Goal: Task Accomplishment & Management: Manage account settings

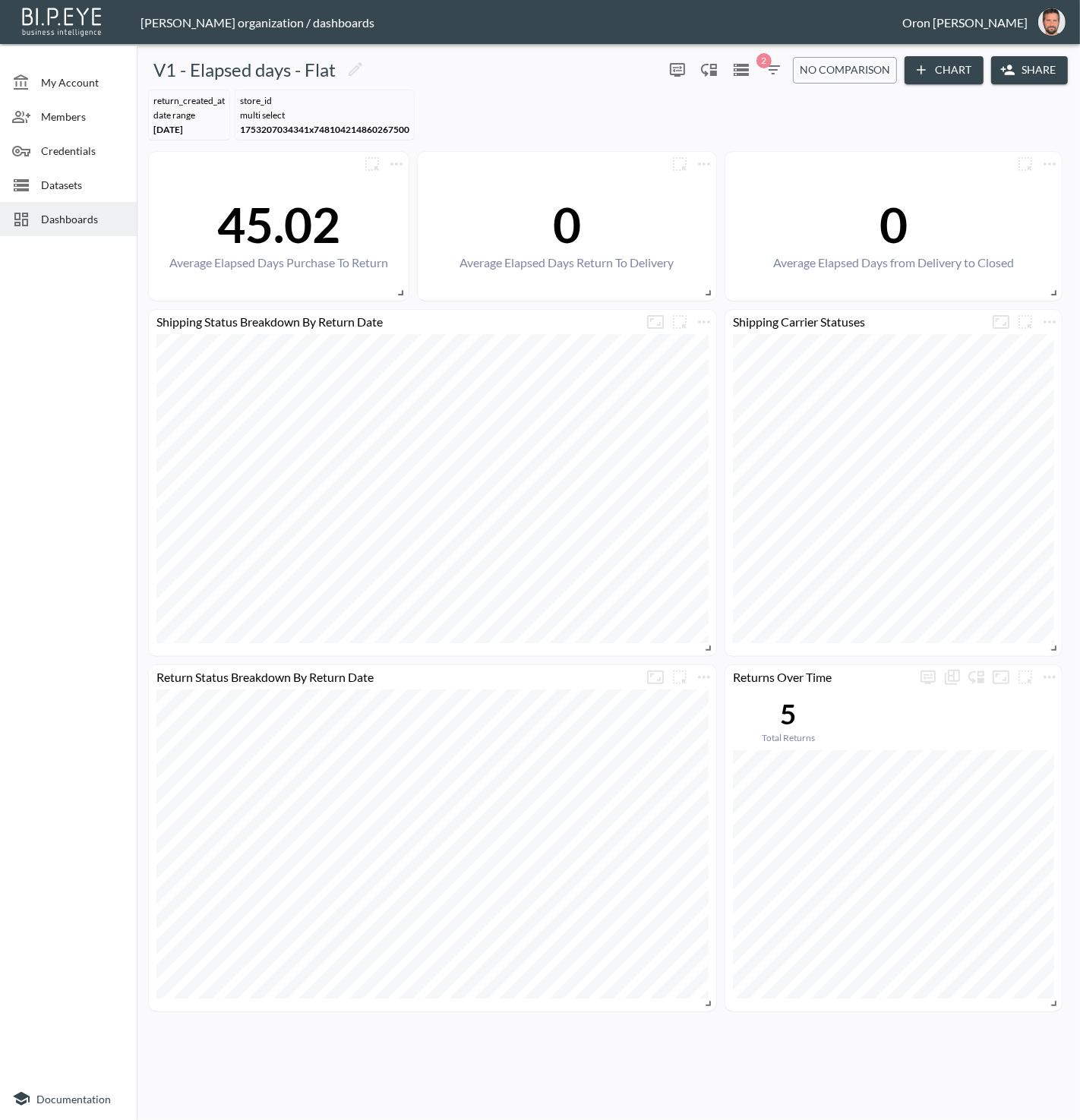
click at [315, 123] on span "1753207034341x748104214860267500" at bounding box center [325, 129] width 169 height 12
drag, startPoint x: 65, startPoint y: 241, endPoint x: 71, endPoint y: 228, distance: 14.3
click at [66, 239] on ul "My Account Members Credentials Datasets Dashboards" at bounding box center [68, 144] width 137 height 196
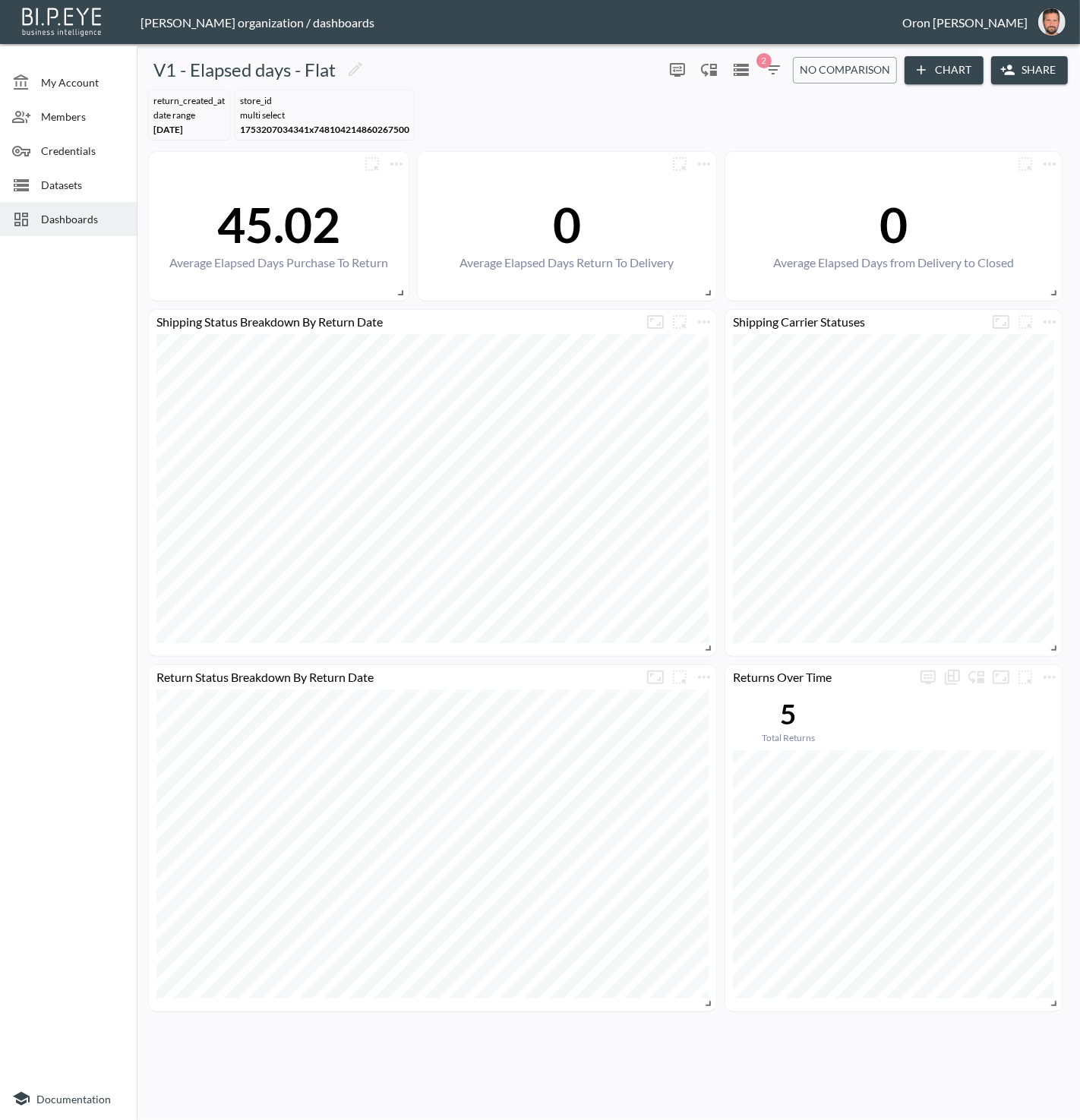
click at [71, 227] on div "Dashboards" at bounding box center [68, 219] width 137 height 34
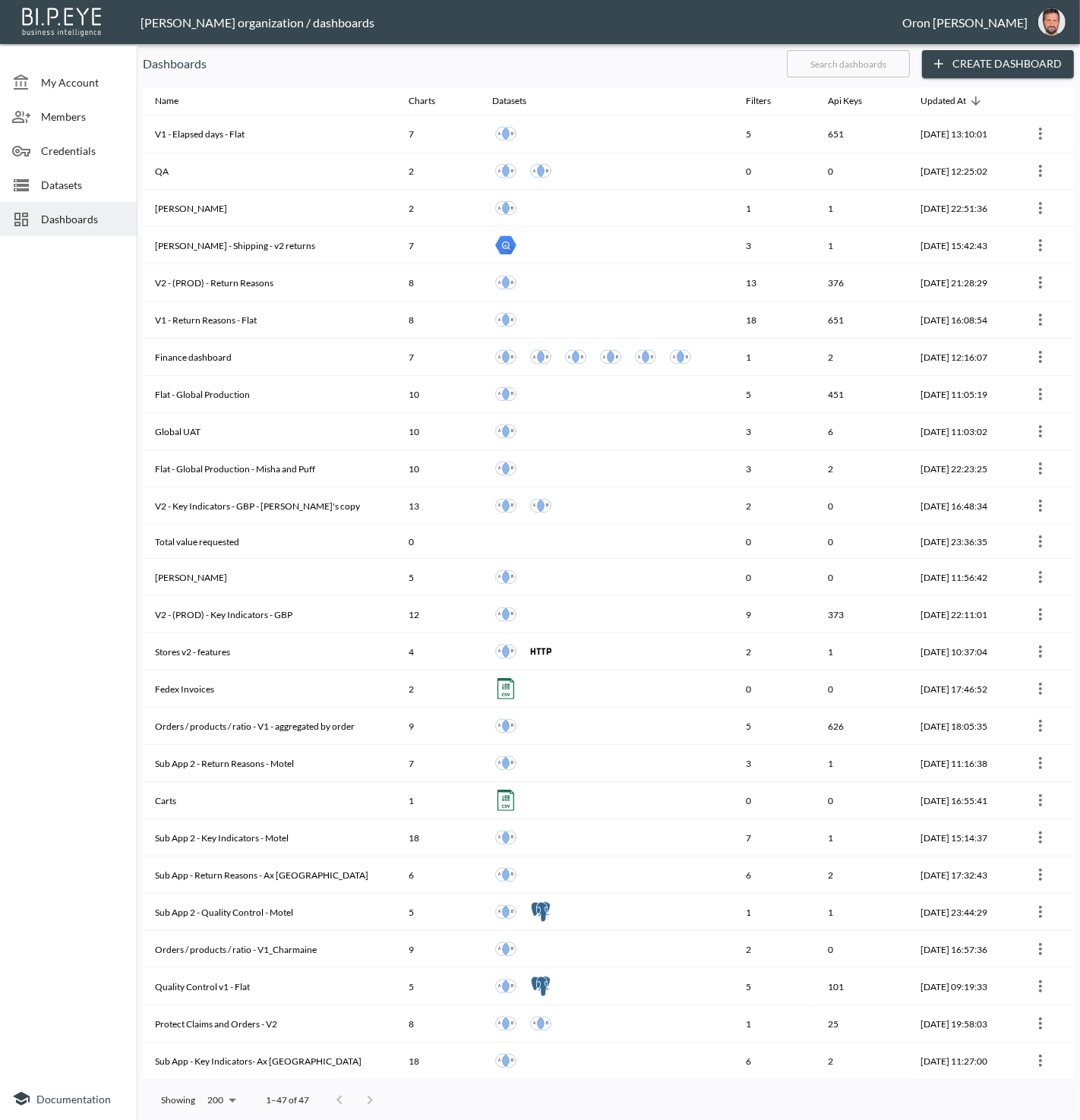
click at [836, 65] on input "text" at bounding box center [848, 64] width 123 height 38
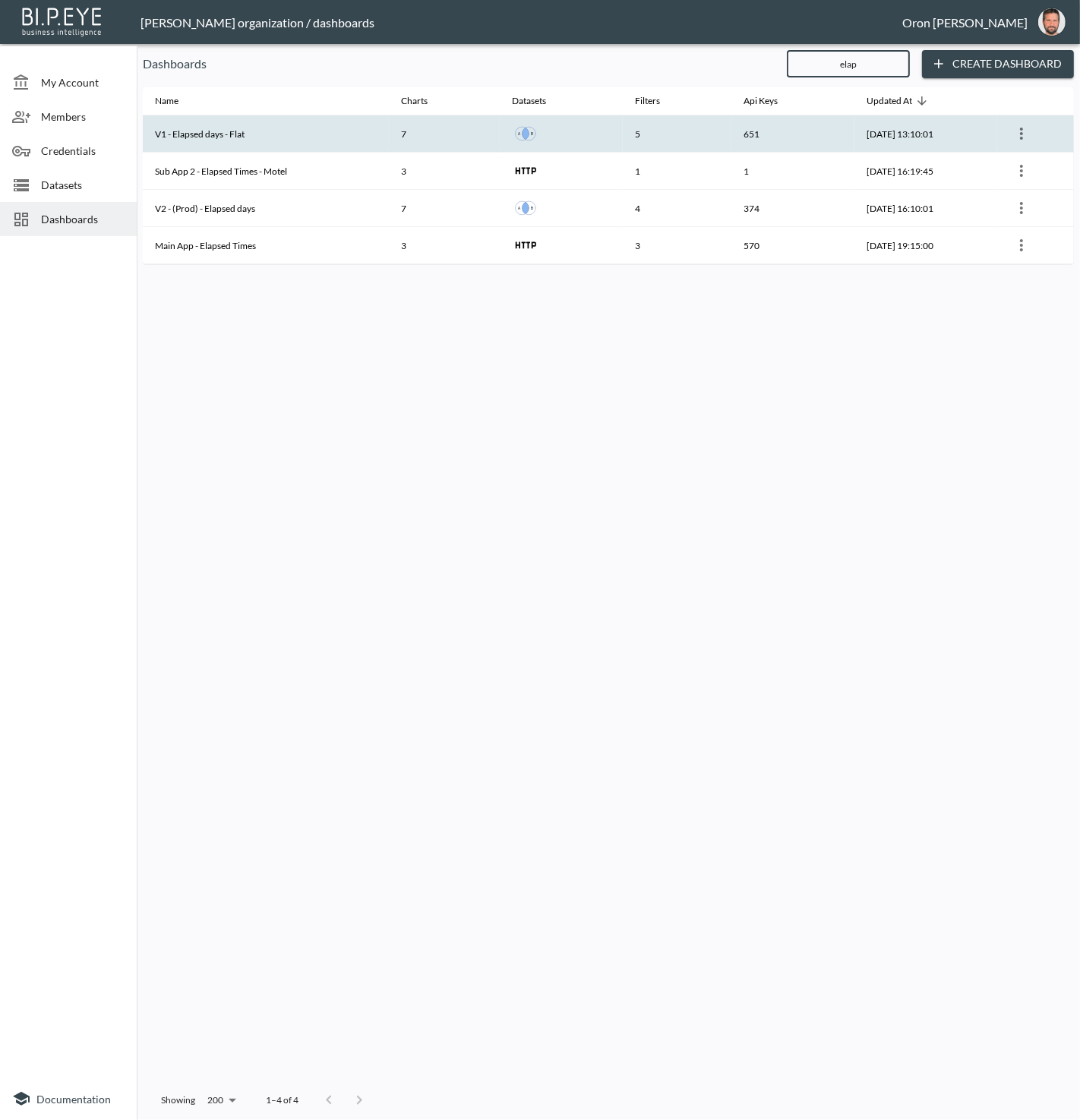
type input "elap"
click at [1029, 132] on icon "more" at bounding box center [1021, 133] width 18 height 18
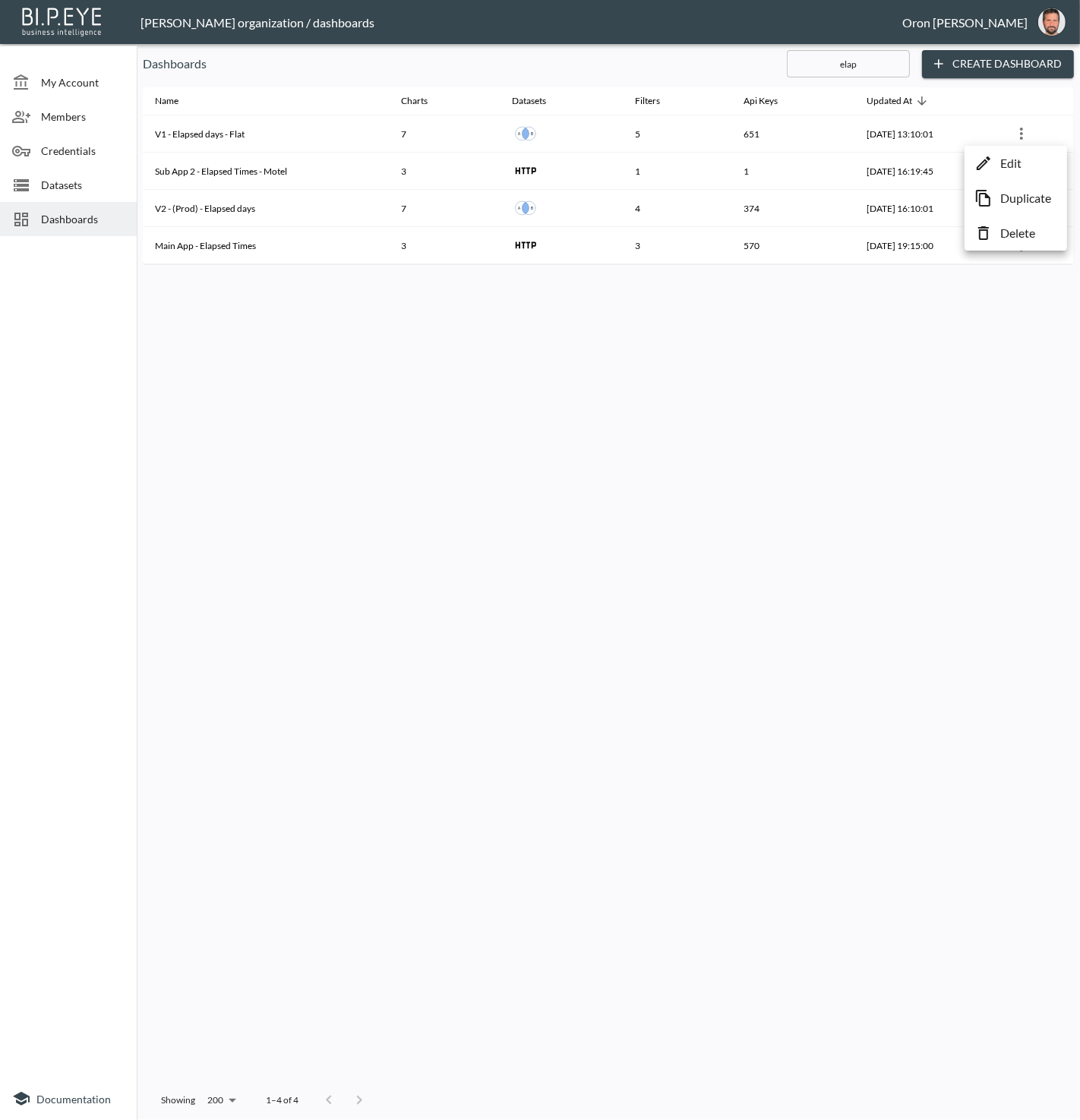
click at [1016, 199] on p "Duplicate" at bounding box center [1025, 198] width 51 height 18
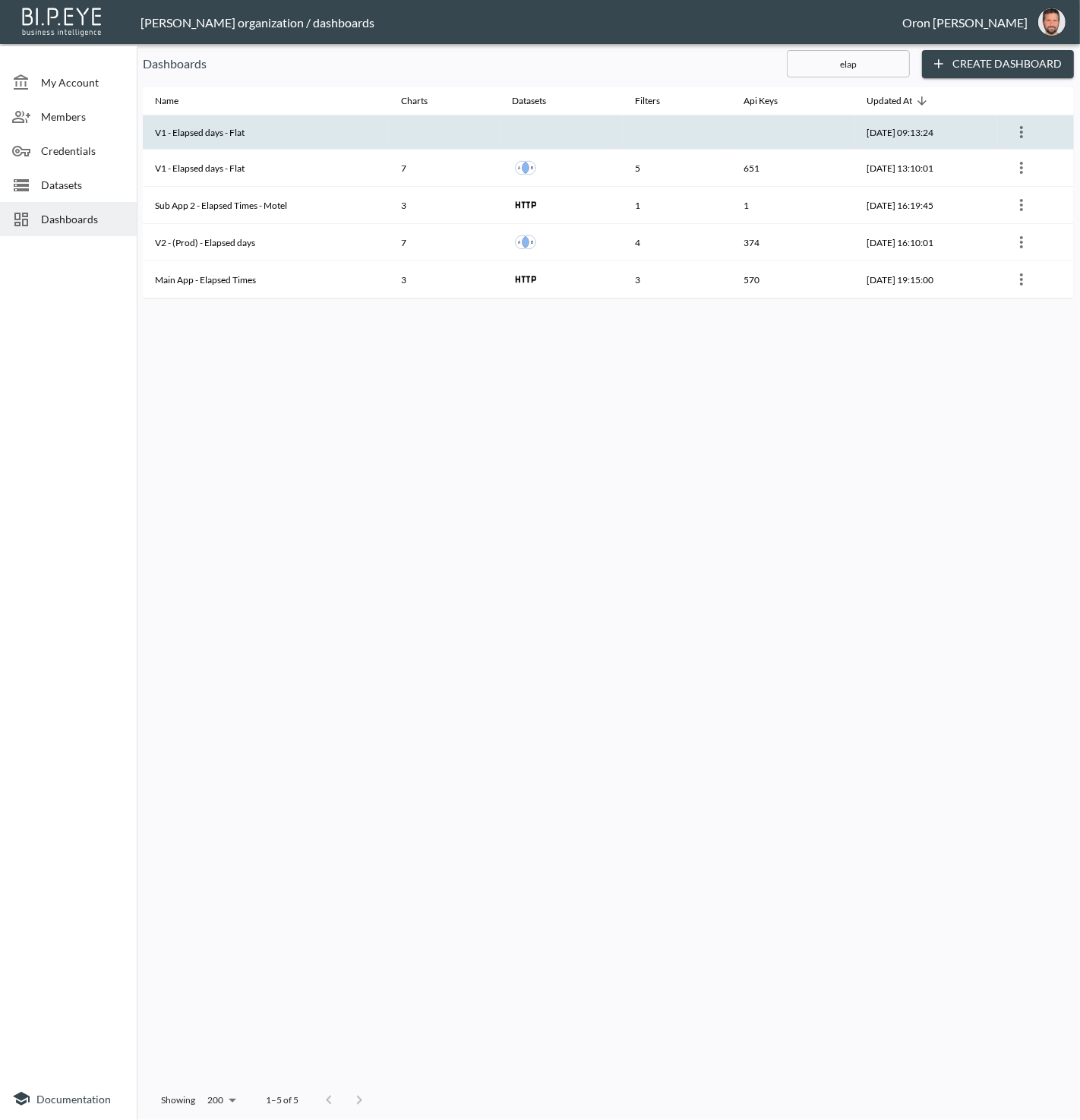
click at [644, 141] on th at bounding box center [677, 132] width 108 height 34
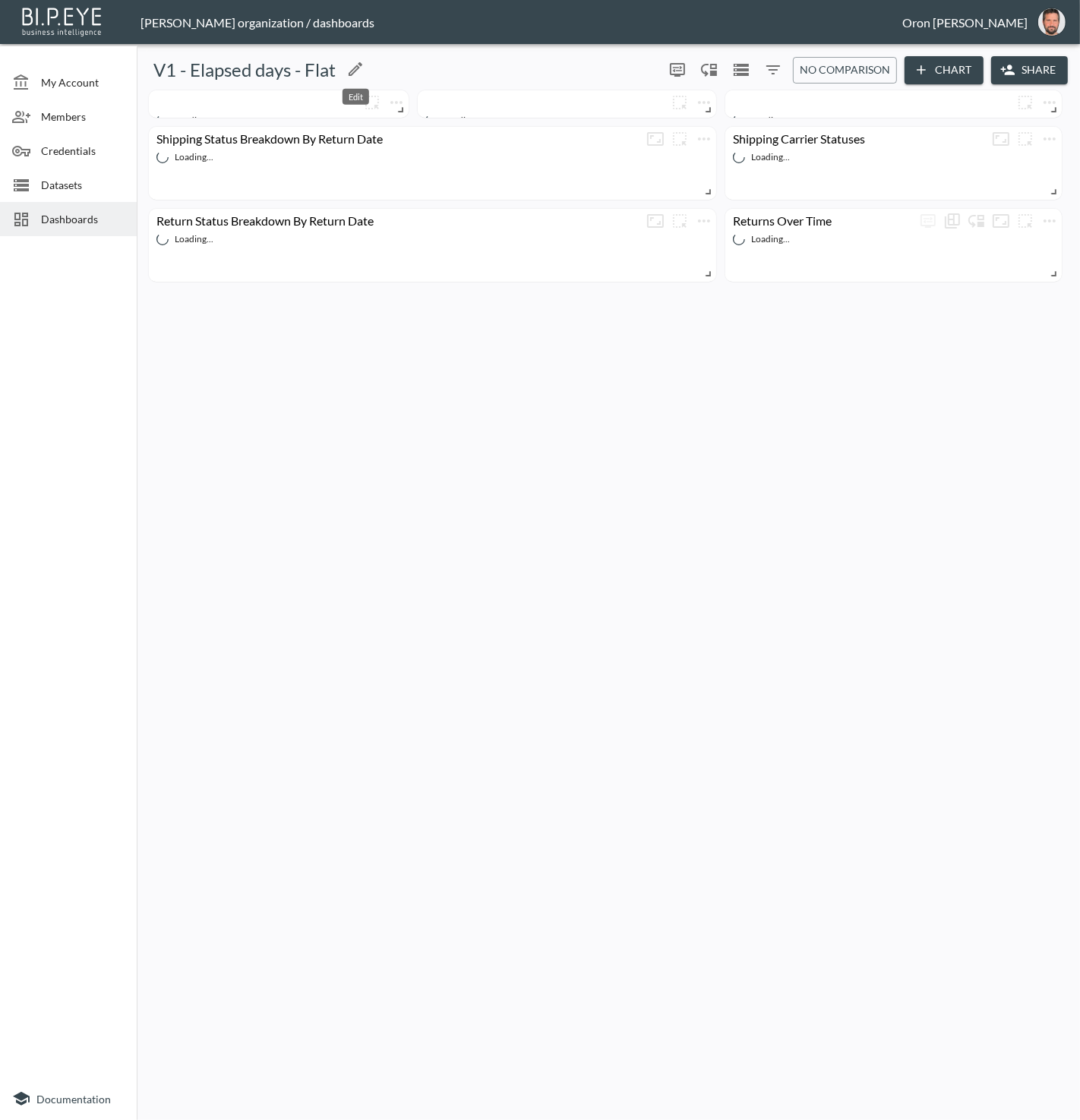
click at [351, 69] on icon "Edit" at bounding box center [355, 69] width 18 height 18
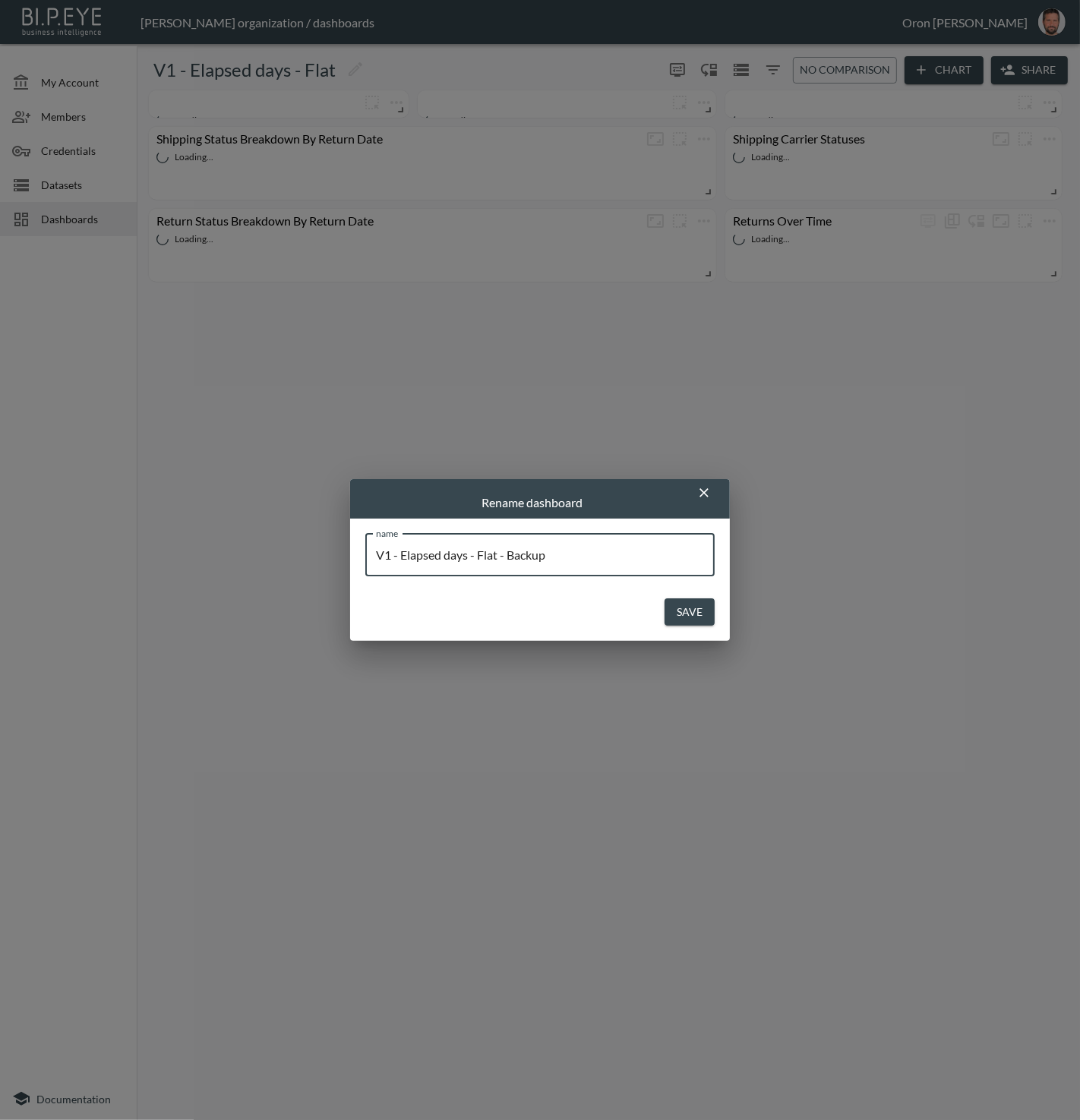
type input "V1 - Elapsed days - Flat - Backup"
click at [664, 598] on button "Save" at bounding box center [689, 612] width 51 height 28
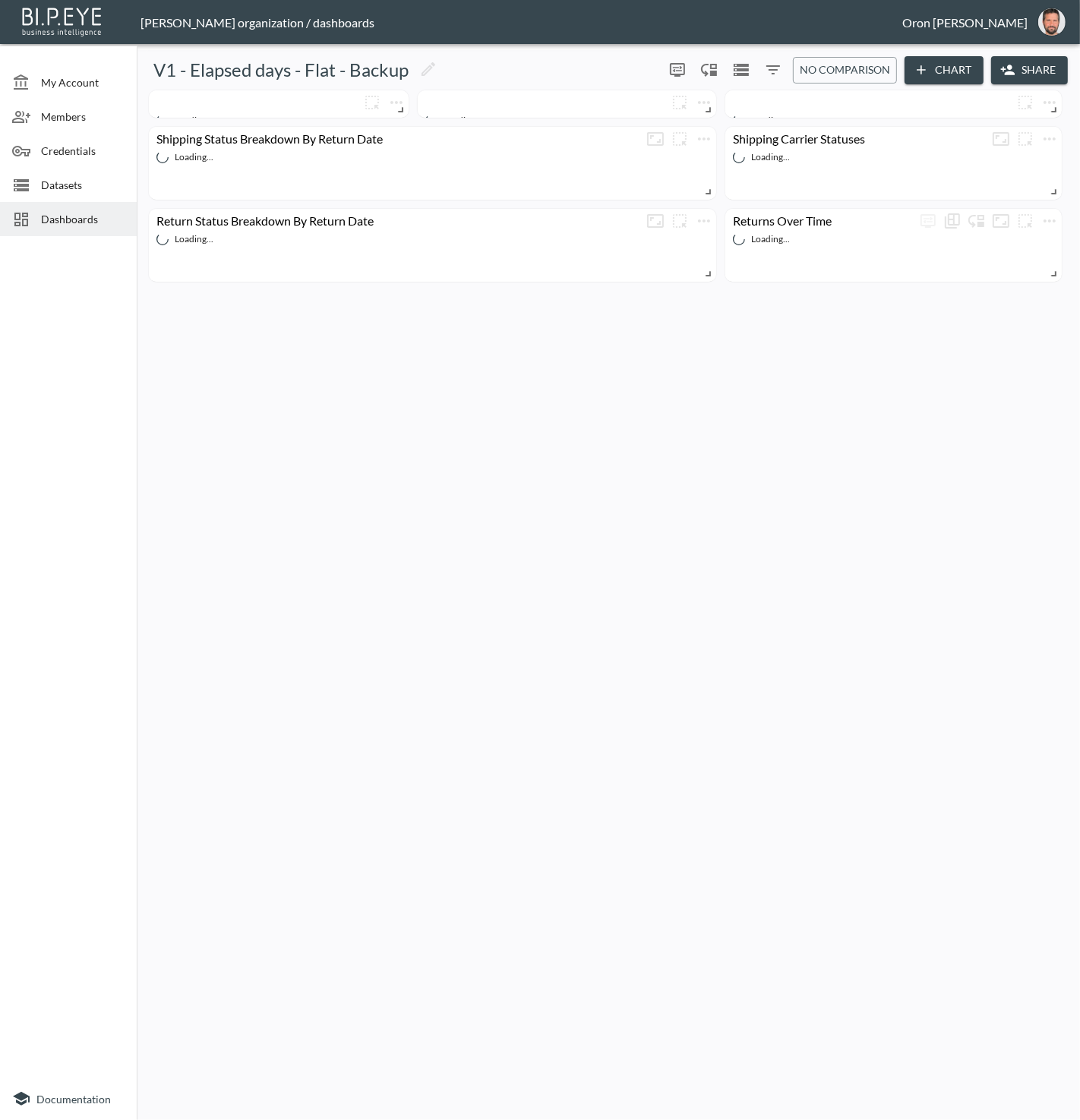
click at [60, 216] on span "Dashboards" at bounding box center [83, 219] width 84 height 16
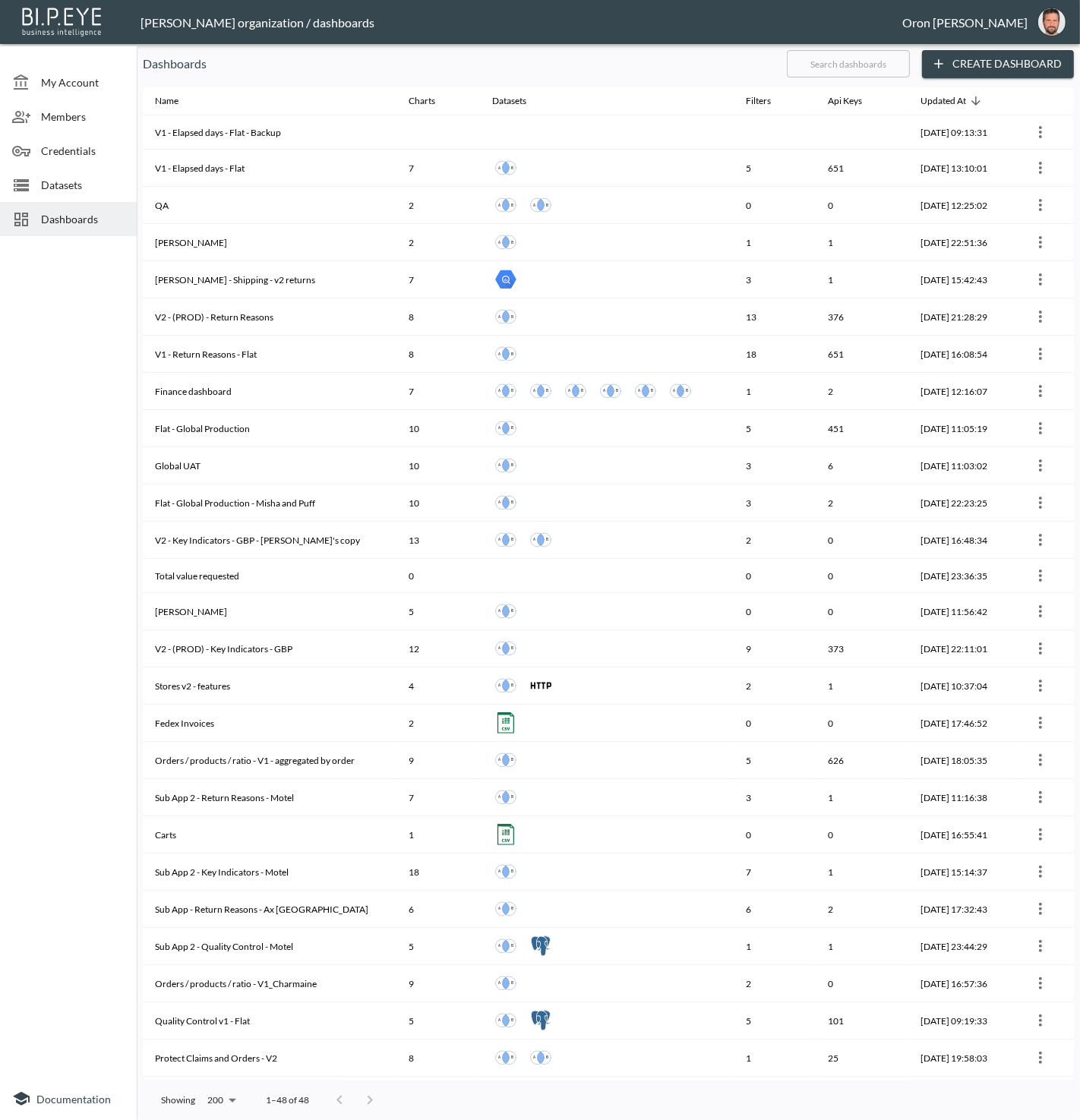
click at [868, 65] on input "text" at bounding box center [848, 64] width 123 height 38
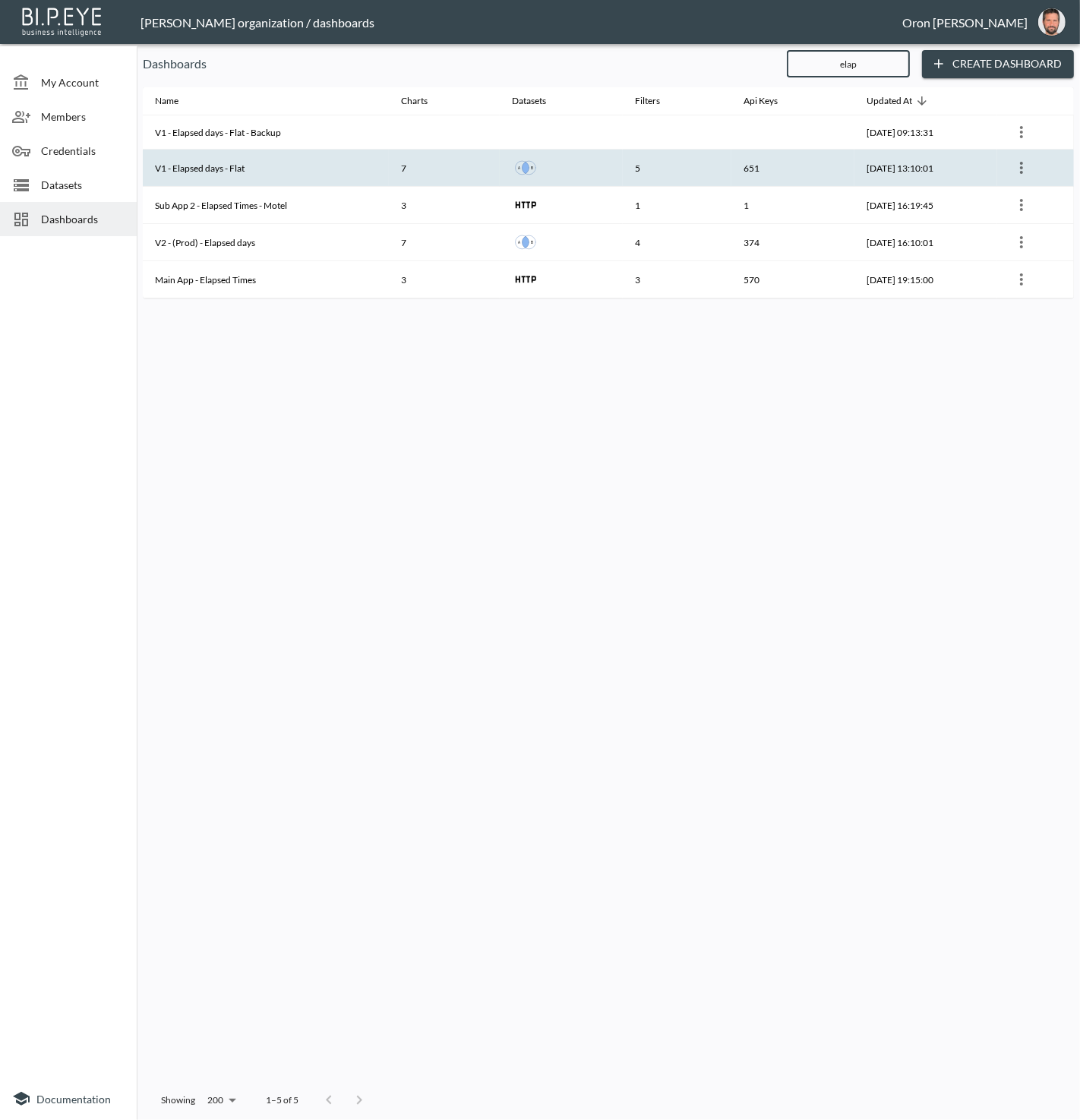
type input "elap"
click at [652, 180] on th "5" at bounding box center [677, 168] width 108 height 37
